Goal: Task Accomplishment & Management: Use online tool/utility

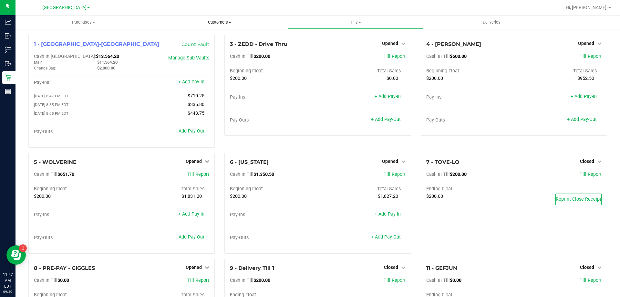
click at [224, 17] on uib-tab-heading "Customers All customers Add a new customer All physicians" at bounding box center [219, 22] width 135 height 13
click at [210, 39] on li "All customers" at bounding box center [220, 39] width 136 height 8
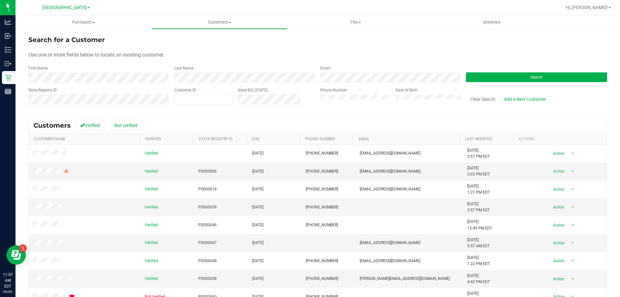
click at [185, 111] on div "Search for a Customer Use one or more fields below to locate an existing custom…" at bounding box center [317, 191] width 579 height 313
click at [186, 104] on div "Customer ID" at bounding box center [203, 98] width 58 height 23
click at [189, 101] on span at bounding box center [203, 100] width 58 height 10
type input "1594489"
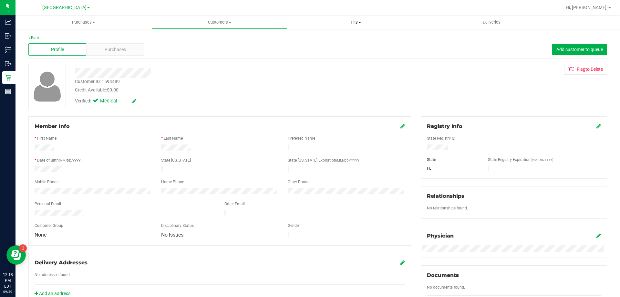
click at [362, 23] on span "Tills" at bounding box center [355, 22] width 135 height 6
click at [346, 50] on li "Reconcile e-payments" at bounding box center [355, 47] width 136 height 8
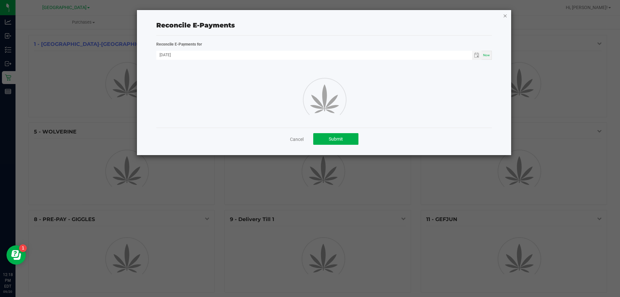
click at [504, 13] on icon "button" at bounding box center [505, 16] width 5 height 8
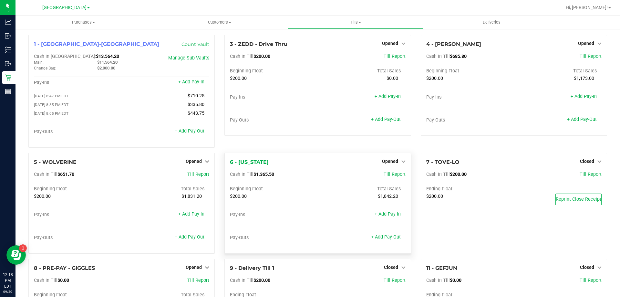
click at [396, 240] on link "+ Add Pay-Out" at bounding box center [386, 236] width 30 height 5
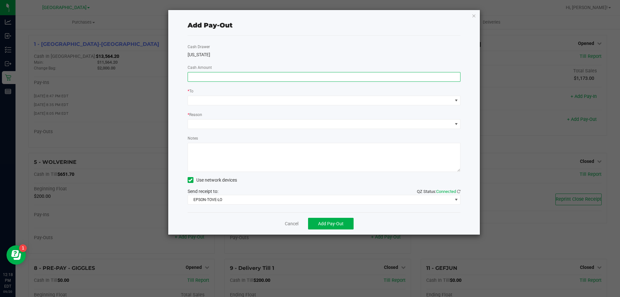
click at [304, 75] on input at bounding box center [324, 76] width 273 height 9
type input "$1,150.00"
click at [283, 95] on div "* To" at bounding box center [324, 92] width 273 height 8
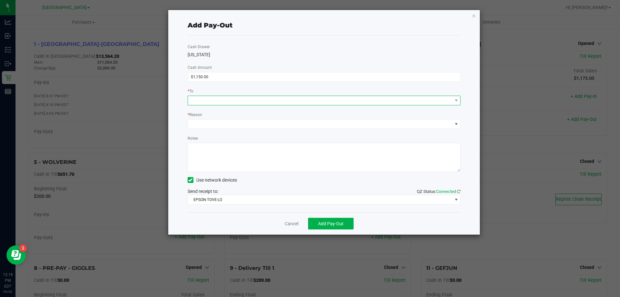
click at [283, 101] on span at bounding box center [320, 100] width 265 height 9
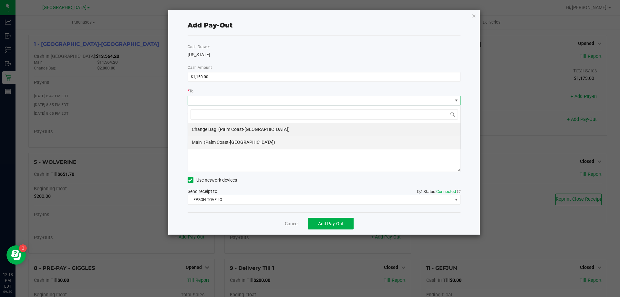
scroll to position [10, 273]
click at [245, 139] on li "Main (Palm Coast-[GEOGRAPHIC_DATA])" at bounding box center [324, 142] width 273 height 13
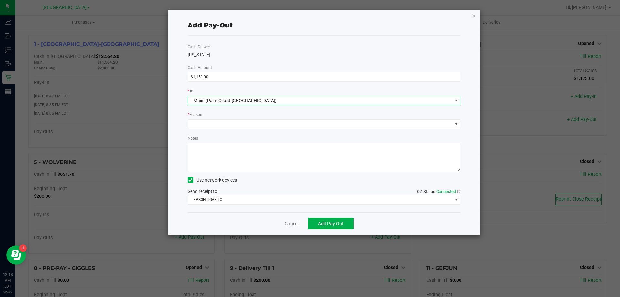
click at [246, 129] on div "Cash Drawer [US_STATE] Cash Amount $1,150.00 * To Main (Palm Coast-Vault) * Rea…" at bounding box center [324, 124] width 273 height 177
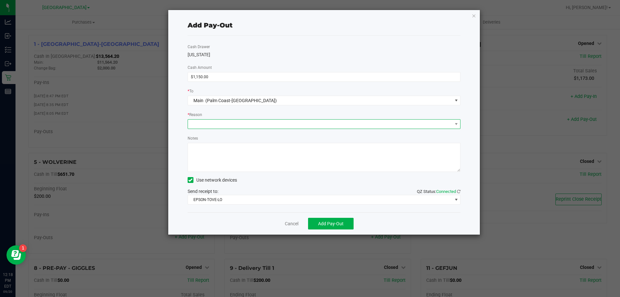
click at [246, 127] on span at bounding box center [320, 124] width 265 height 9
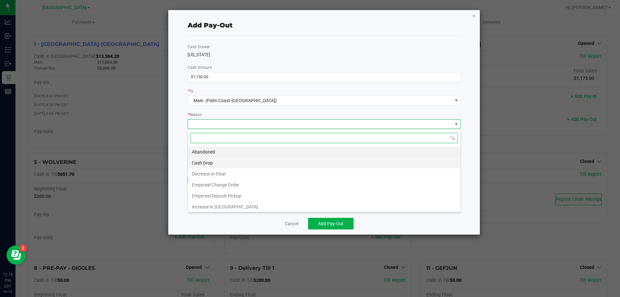
click at [230, 160] on li "Cash Drop" at bounding box center [324, 162] width 273 height 11
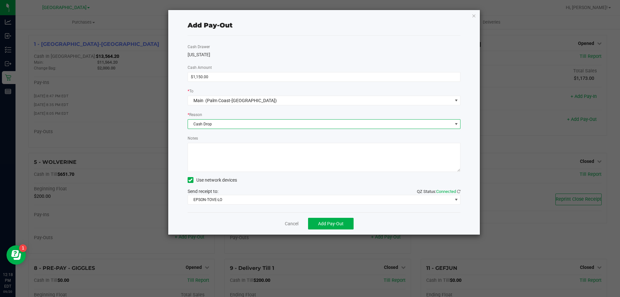
click at [230, 160] on textarea "Notes" at bounding box center [324, 157] width 273 height 29
type textarea "mp"
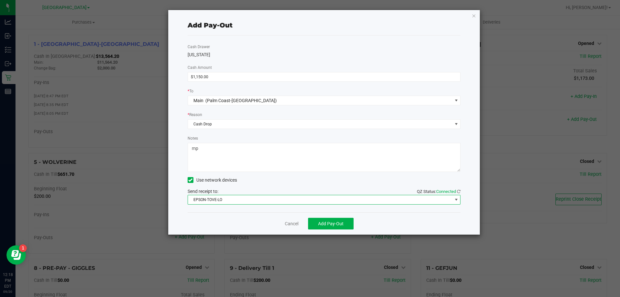
click at [245, 199] on span "EPSON-TOVE-LO" at bounding box center [320, 199] width 265 height 9
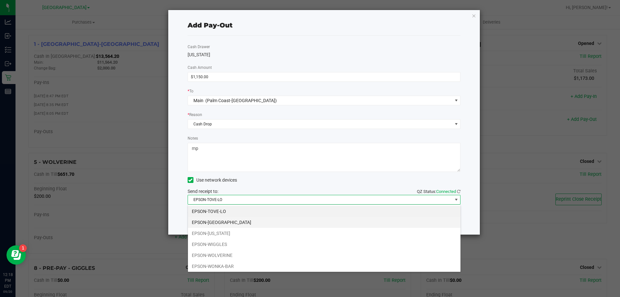
click at [232, 222] on li "EPSON-[GEOGRAPHIC_DATA]" at bounding box center [324, 222] width 273 height 11
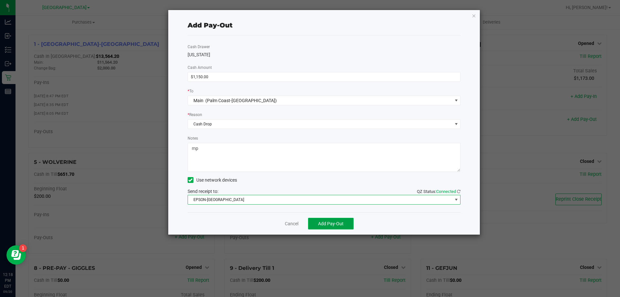
click at [313, 220] on button "Add Pay-Out" at bounding box center [331, 224] width 46 height 12
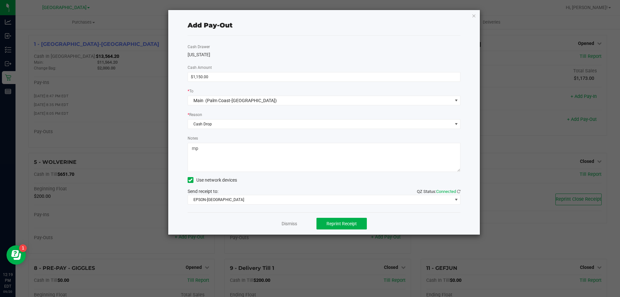
click at [475, 16] on icon "button" at bounding box center [474, 16] width 5 height 8
